Goal: Information Seeking & Learning: Learn about a topic

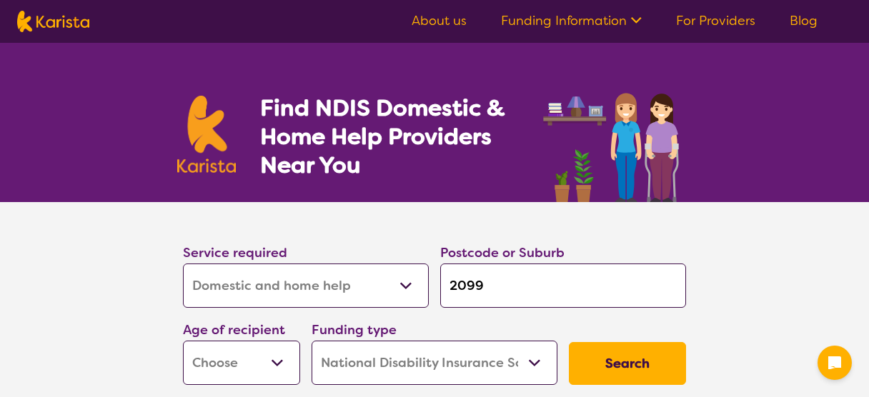
select select "Domestic and home help"
select select "NDIS"
select select "Domestic and home help"
select select "NDIS"
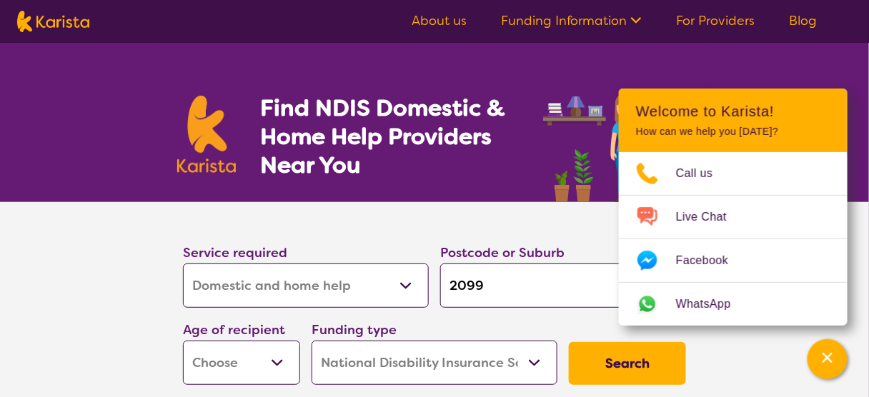
click at [404, 295] on select "Allied Health Assistant Assessment (ADHD or Autism) Behaviour support Counselli…" at bounding box center [306, 286] width 246 height 44
click at [136, 310] on section "Service required Allied Health Assistant Assessment (ADHD or Autism) Behaviour …" at bounding box center [434, 316] width 869 height 229
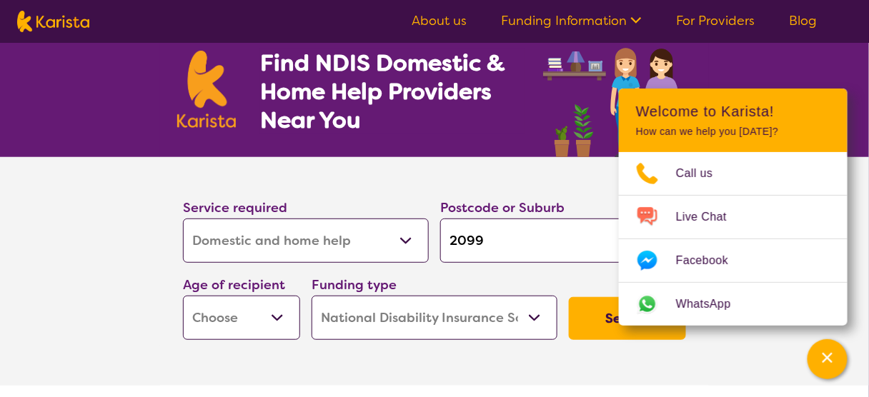
scroll to position [46, 0]
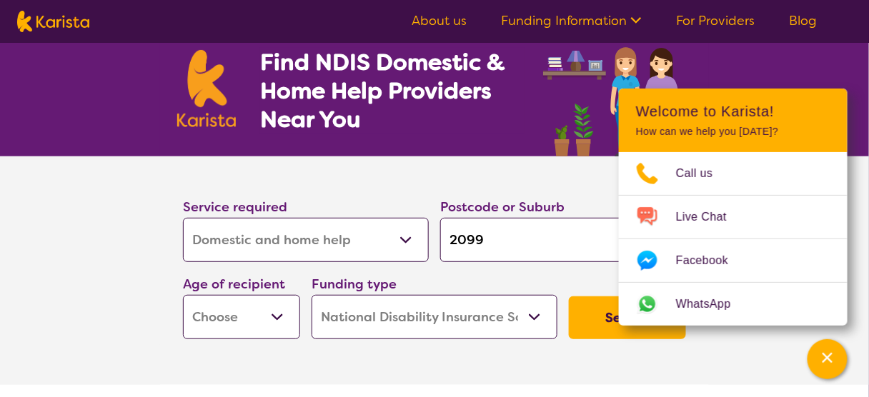
click at [531, 319] on select "Home Care Package (HCP) National Disability Insurance Scheme (NDIS) I don't know" at bounding box center [435, 317] width 246 height 44
click at [110, 289] on section "Service required Allied Health Assistant Assessment (ADHD or Autism) Behaviour …" at bounding box center [434, 270] width 869 height 229
click at [273, 322] on select "Early Childhood - 0 to 9 Child - 10 to 11 Adolescent - 12 to 17 Adult - 18 to 6…" at bounding box center [241, 317] width 117 height 44
select select "AS"
click at [184, 299] on select "Early Childhood - 0 to 9 Child - 10 to 11 Adolescent - 12 to 17 Adult - 18 to 6…" at bounding box center [241, 317] width 117 height 44
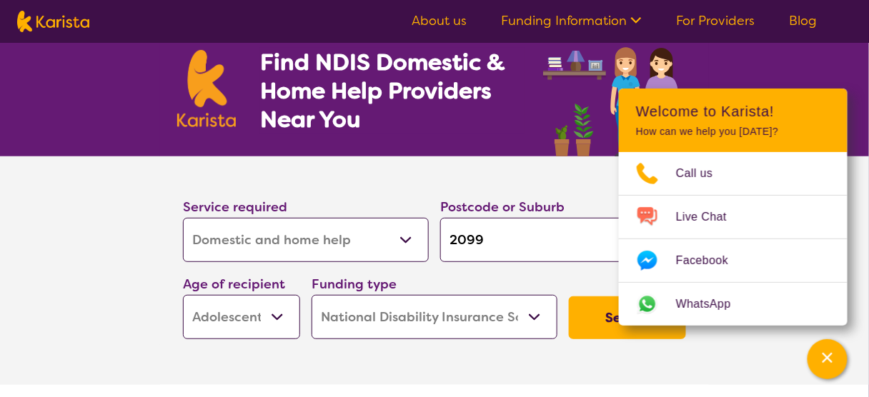
select select "AS"
click at [125, 318] on section "Service required Allied Health Assistant Assessment (ADHD or Autism) Behaviour …" at bounding box center [434, 270] width 869 height 229
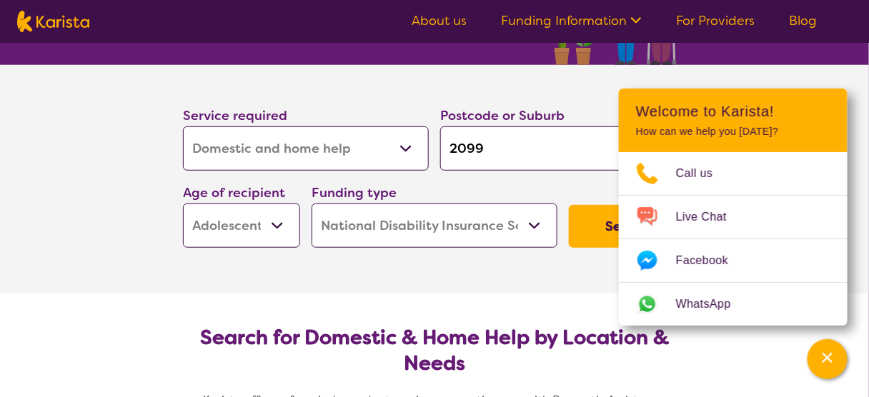
scroll to position [160, 0]
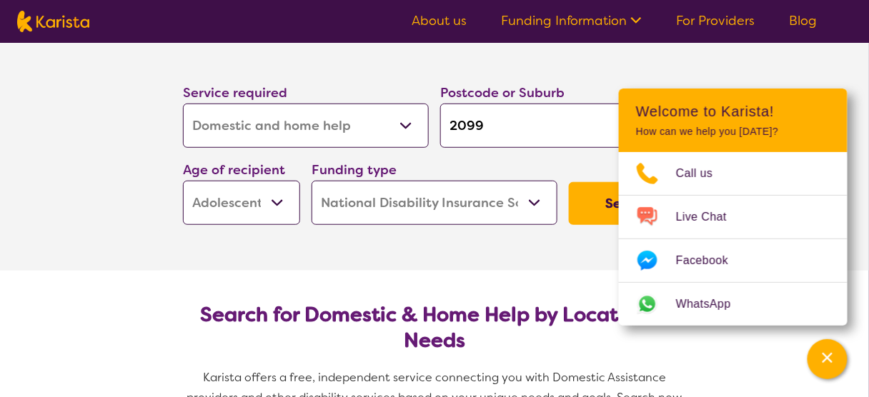
click at [409, 117] on select "Allied Health Assistant Assessment (ADHD or Autism) Behaviour support Counselli…" at bounding box center [306, 126] width 246 height 44
select select "Employment Support"
click at [379, 129] on select "Allied Health Assistant Assessment (ADHD or Autism) Behaviour support Counselli…" at bounding box center [306, 126] width 246 height 44
select select "Key Worker"
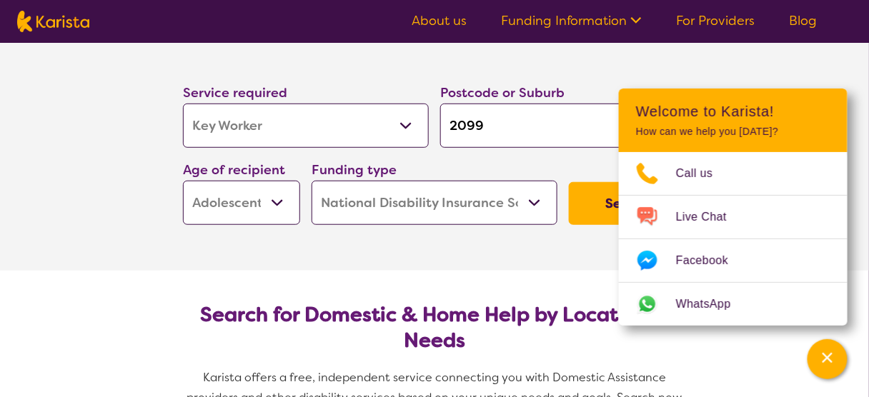
click at [184, 105] on select "Allied Health Assistant Assessment (ADHD or Autism) Behaviour support Counselli…" at bounding box center [306, 126] width 246 height 44
select select "Key Worker"
click at [406, 129] on select "Allied Health Assistant Assessment (ADHD or Autism) Behaviour support Counselli…" at bounding box center [306, 126] width 246 height 44
click at [184, 105] on select "Allied Health Assistant Assessment (ADHD or Autism) Behaviour support Counselli…" at bounding box center [306, 126] width 246 height 44
click at [407, 278] on section "Search for Domestic & Home Help by Location & Needs Karista offers a free, inde…" at bounding box center [434, 370] width 549 height 199
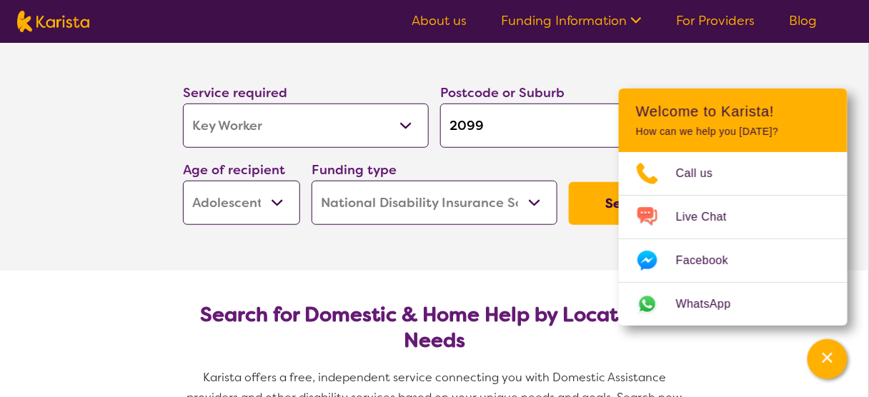
click at [599, 209] on button "Search" at bounding box center [627, 203] width 117 height 43
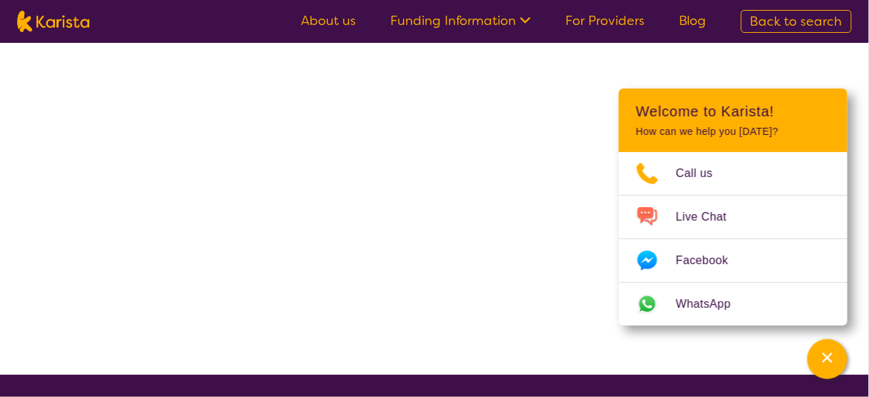
select select "Key Worker"
select select "AS"
select select "NDIS"
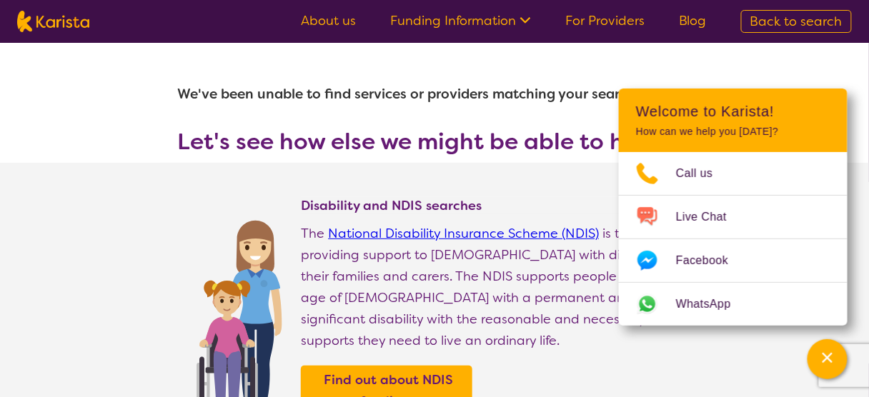
click at [636, 367] on div "Find out about NDIS funding" at bounding box center [496, 391] width 391 height 50
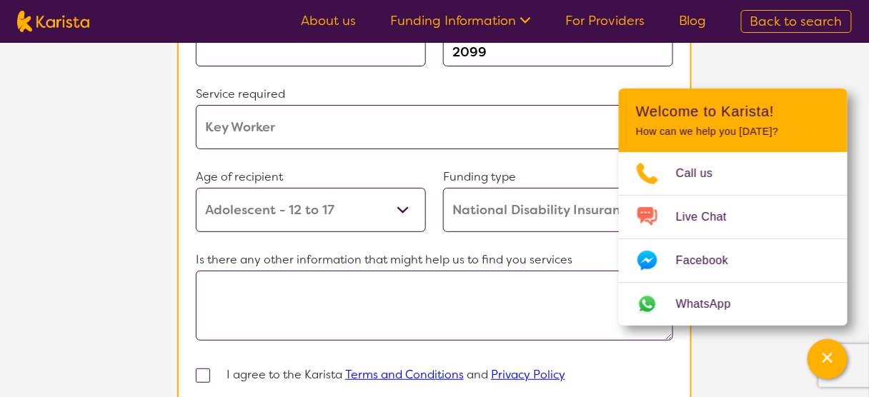
scroll to position [1303, 0]
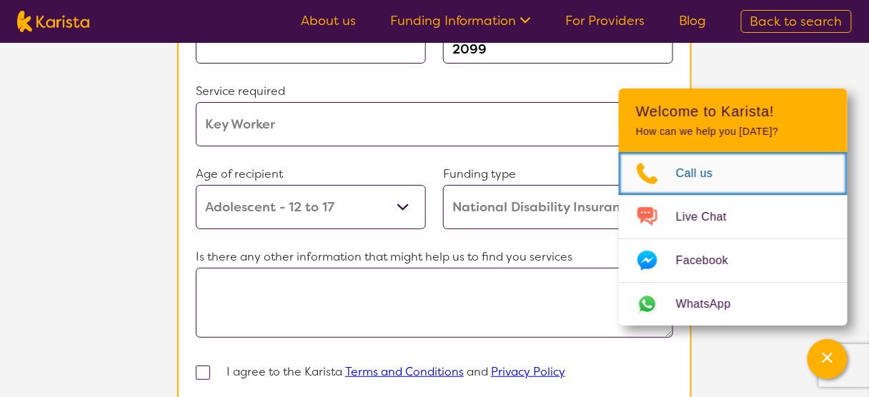
click at [691, 163] on span "Call us" at bounding box center [703, 173] width 54 height 21
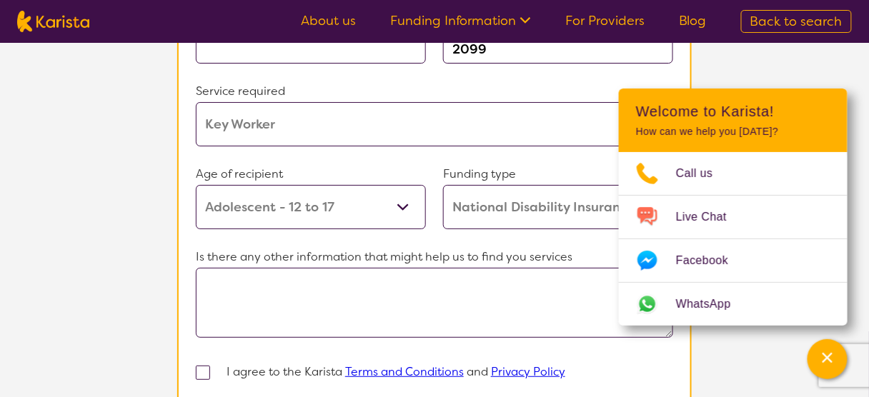
click at [334, 24] on link "About us" at bounding box center [328, 20] width 55 height 17
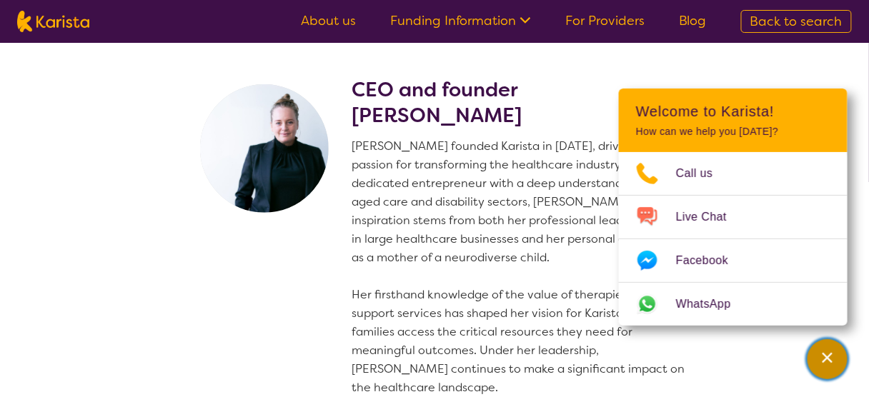
click at [833, 354] on icon "Channel Menu" at bounding box center [827, 358] width 14 height 14
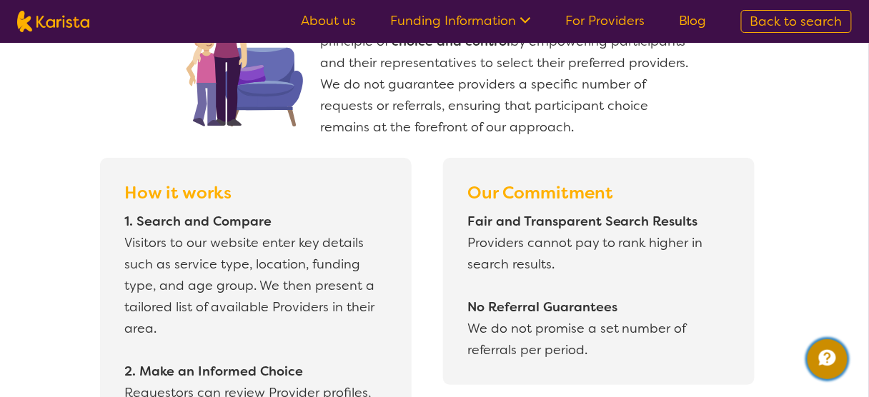
scroll to position [1235, 0]
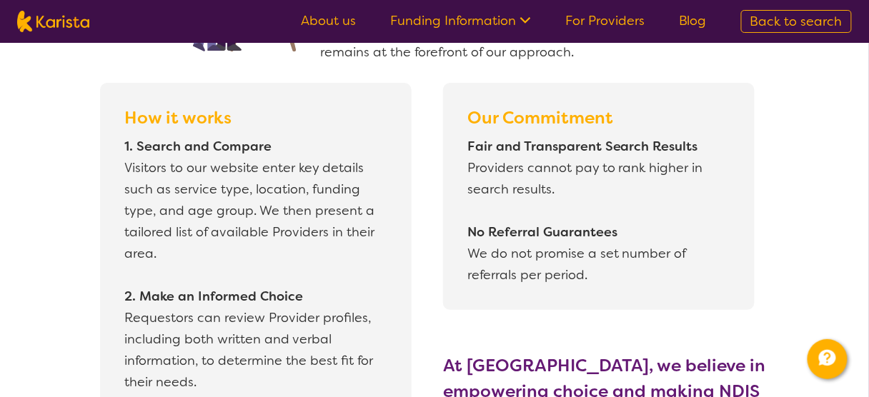
click at [502, 29] on link "Funding Information" at bounding box center [460, 20] width 141 height 17
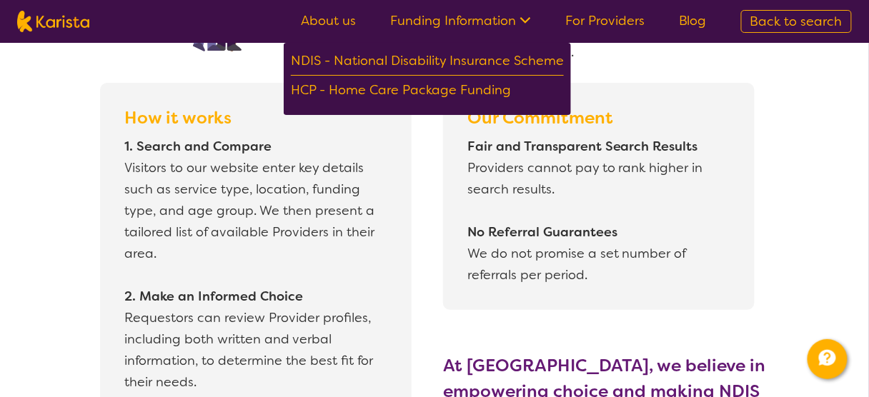
click at [605, 28] on link "For Providers" at bounding box center [604, 20] width 79 height 17
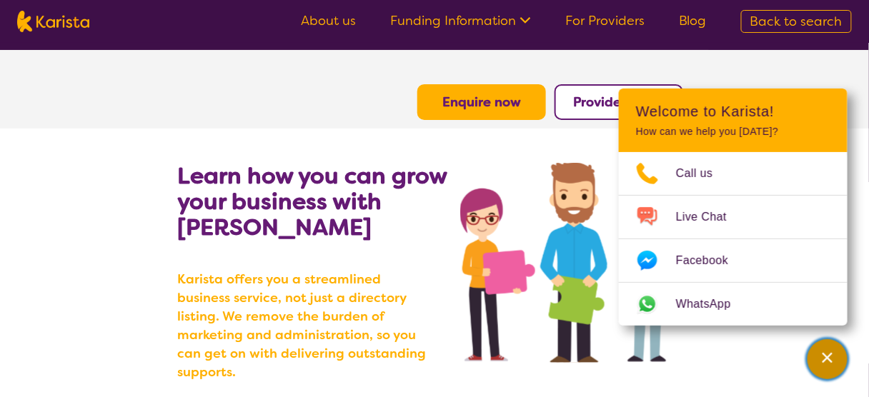
click at [825, 362] on div "Channel Menu" at bounding box center [827, 359] width 29 height 31
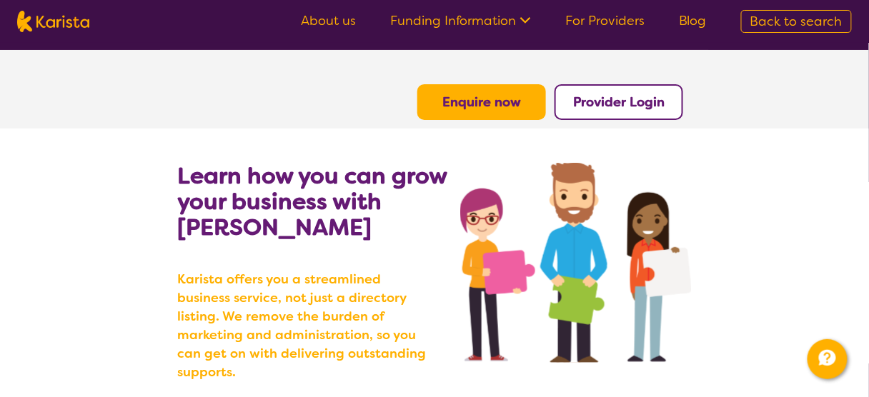
click at [768, 28] on span "Back to search" at bounding box center [796, 21] width 92 height 17
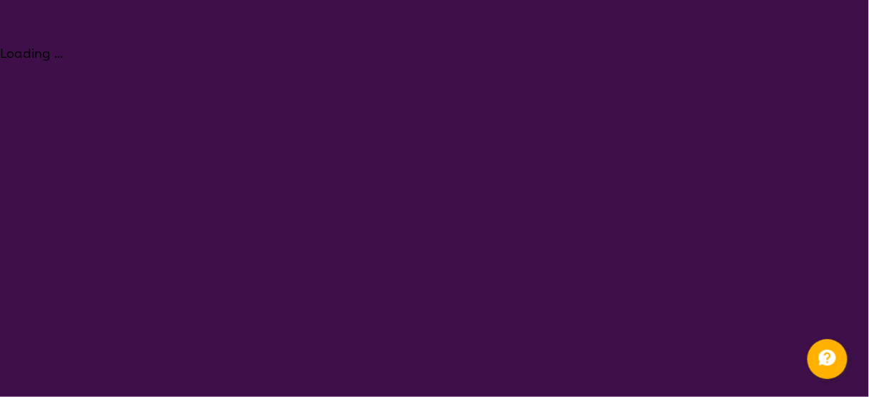
select select "Domestic and home help"
select select "AS"
select select "NDIS"
select select "Domestic and home help"
select select "AS"
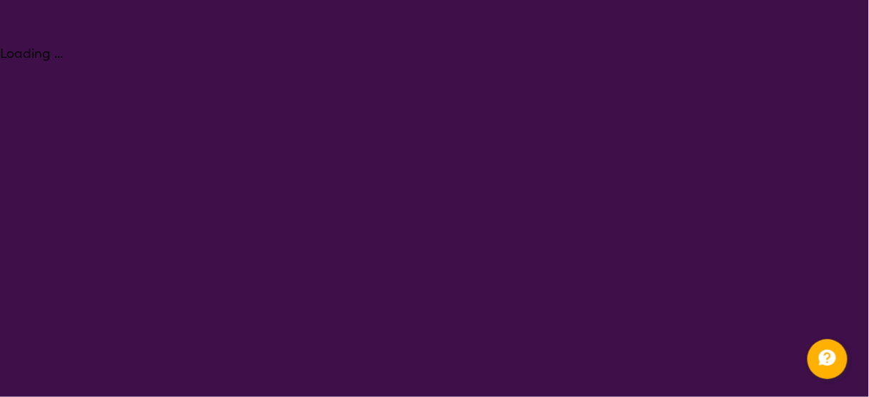
select select "NDIS"
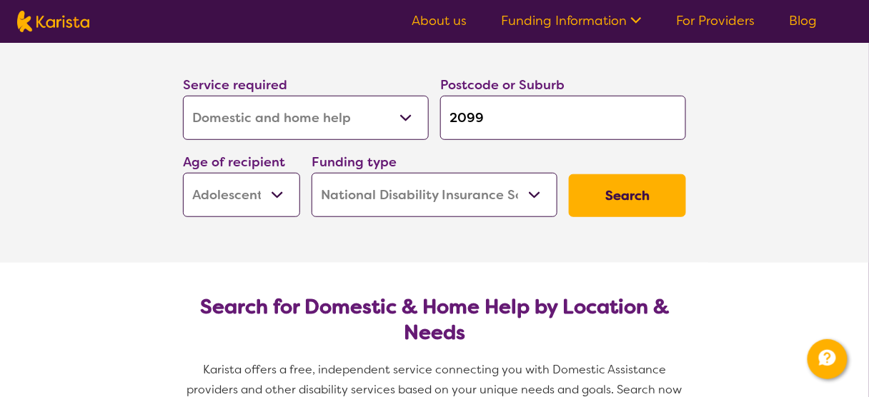
scroll to position [169, 0]
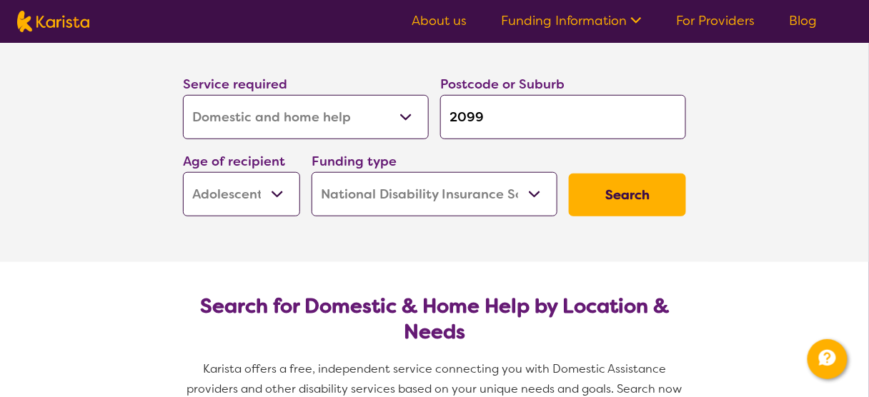
click at [797, 29] on link "Blog" at bounding box center [804, 20] width 28 height 17
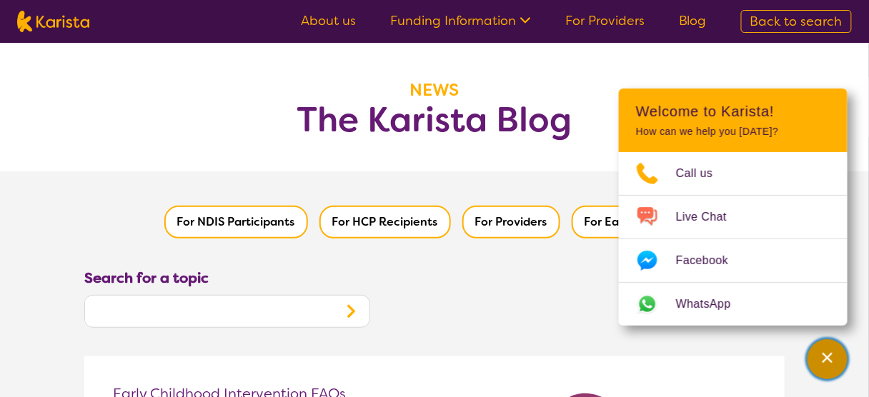
click at [830, 345] on div "Channel Menu" at bounding box center [827, 359] width 29 height 31
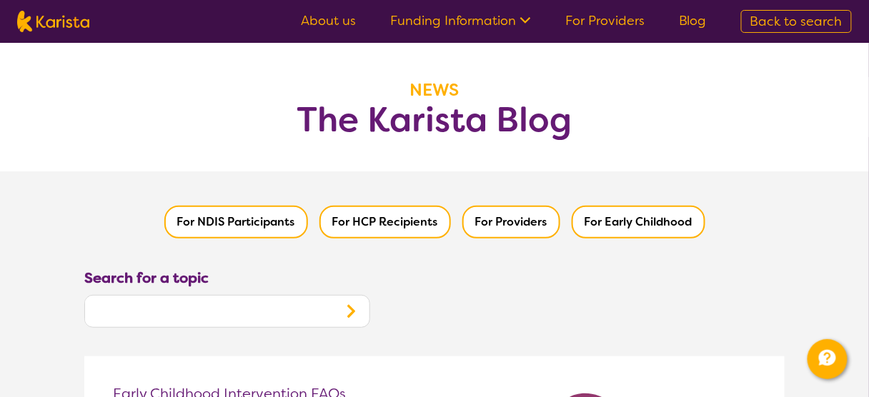
click at [688, 29] on link "Blog" at bounding box center [693, 20] width 28 height 17
